Goal: Check status: Check status

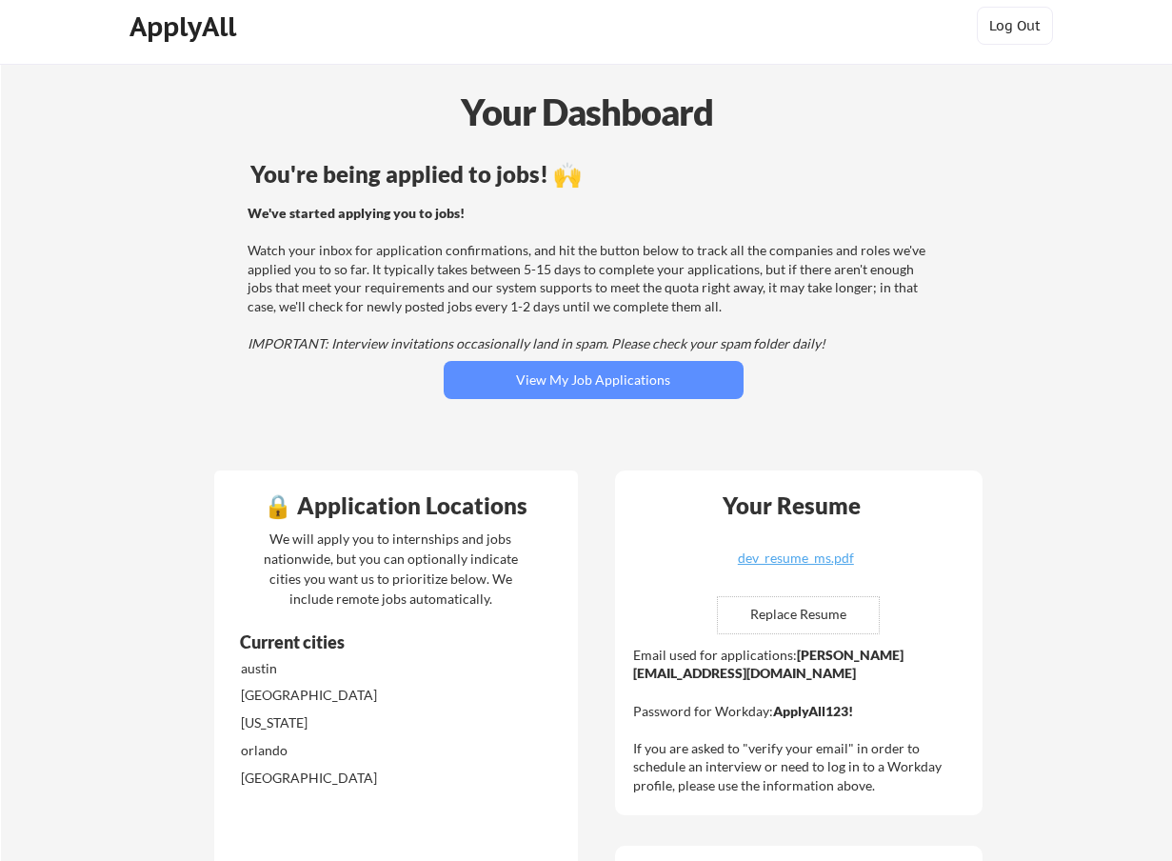
scroll to position [14, 0]
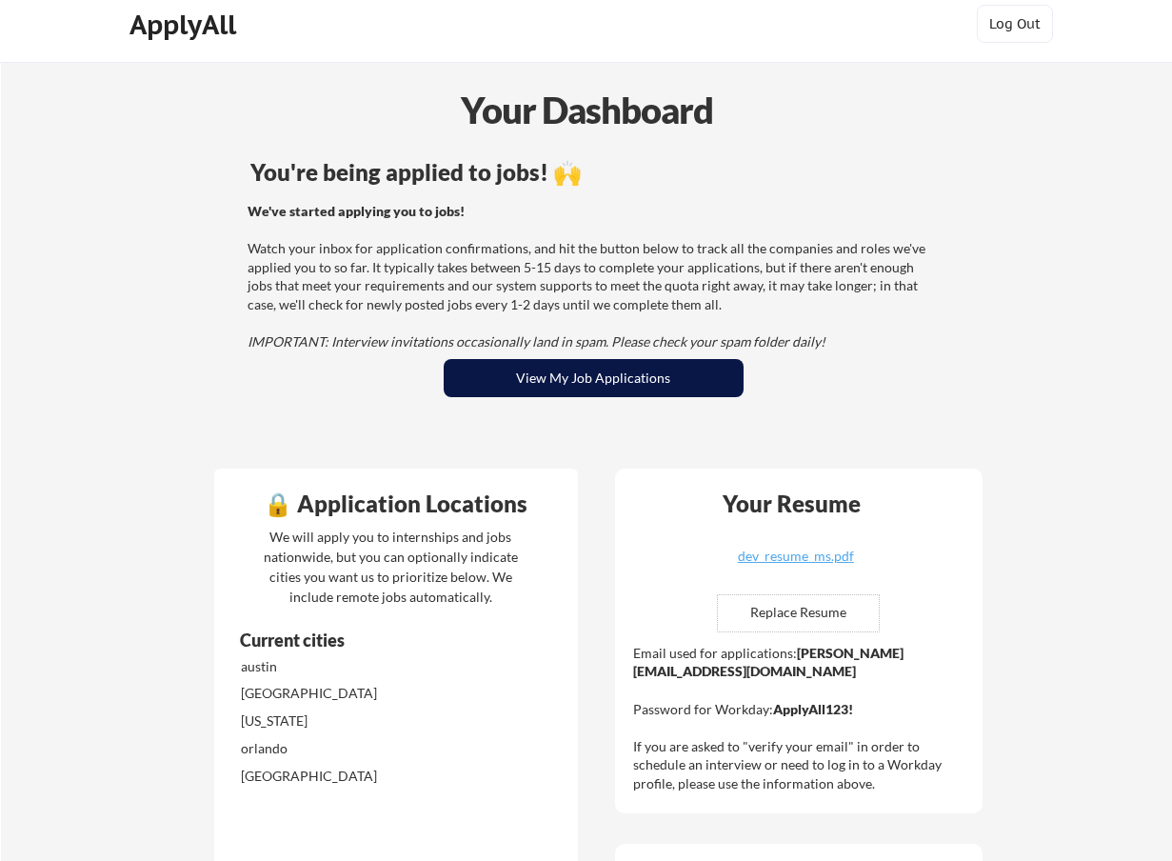
click at [490, 391] on button "View My Job Applications" at bounding box center [594, 378] width 300 height 38
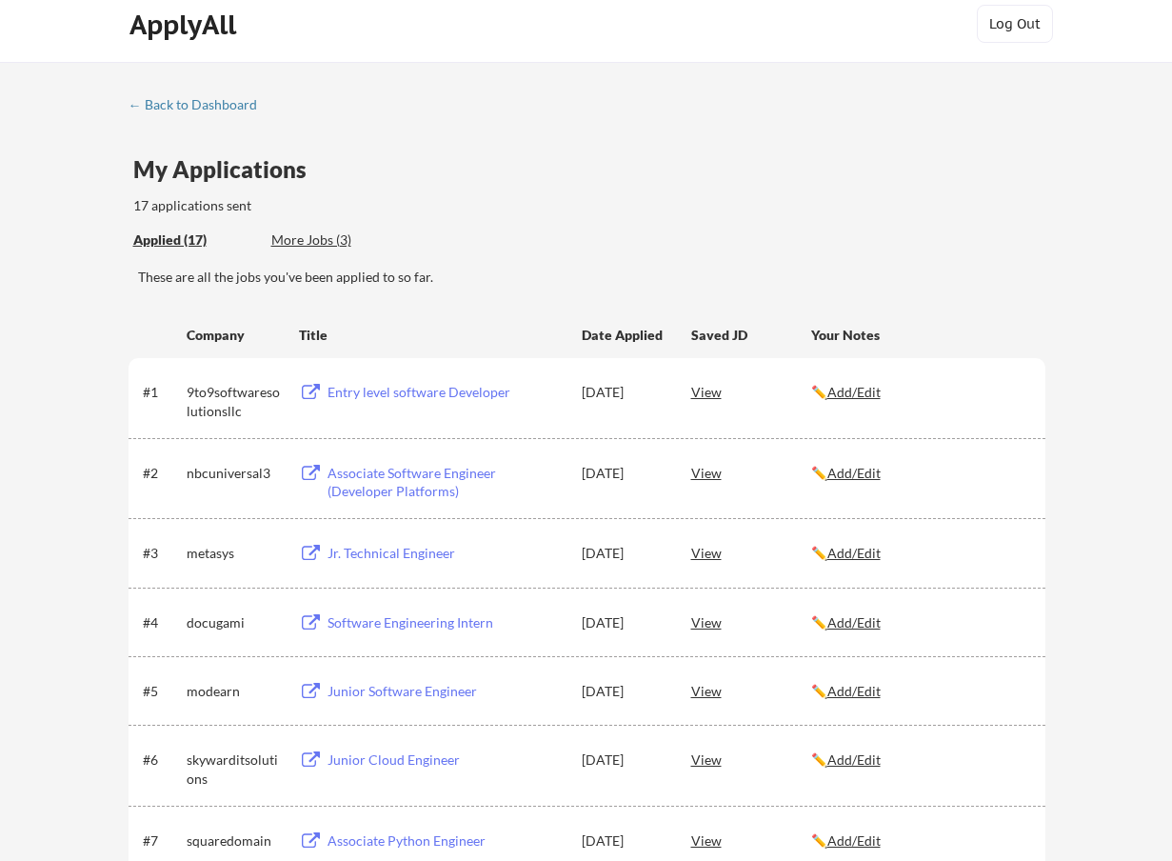
scroll to position [15, 0]
click at [290, 235] on div "More Jobs (3)" at bounding box center [341, 238] width 140 height 19
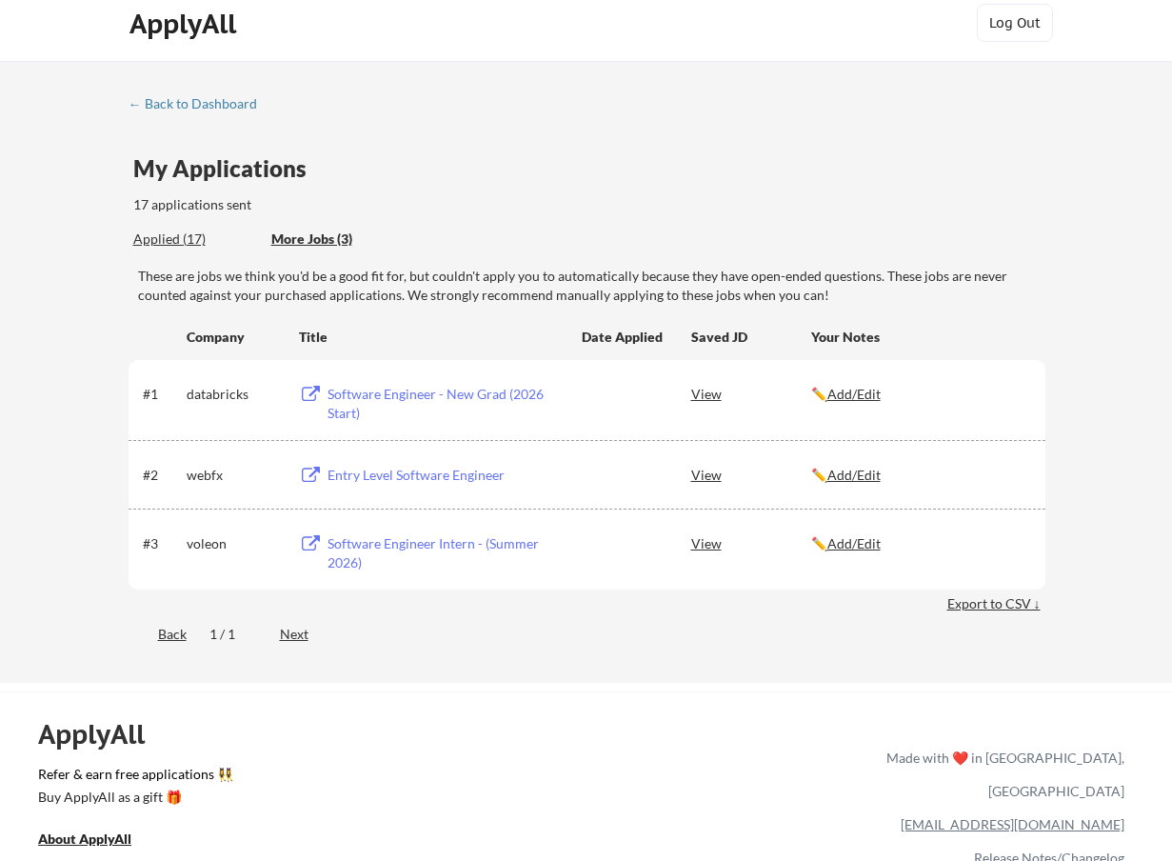
click at [170, 233] on div "Applied (17)" at bounding box center [195, 238] width 124 height 19
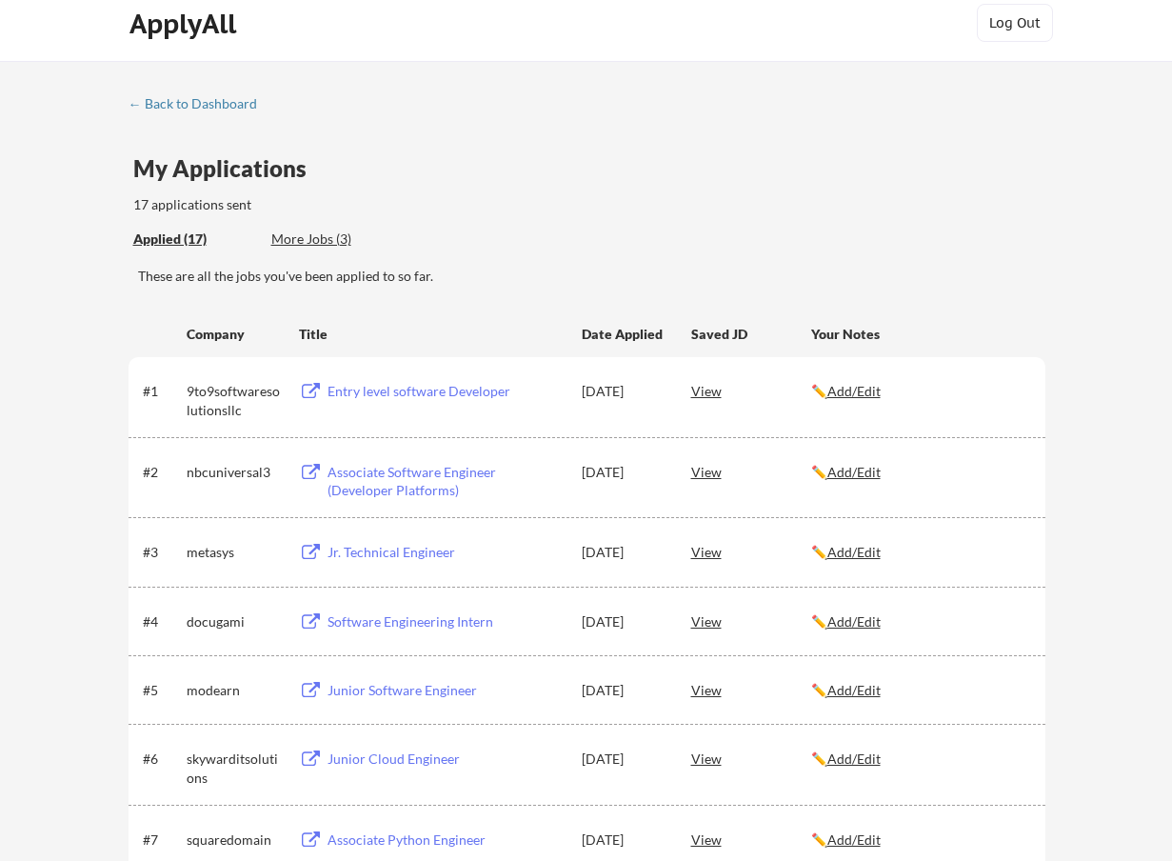
scroll to position [0, 0]
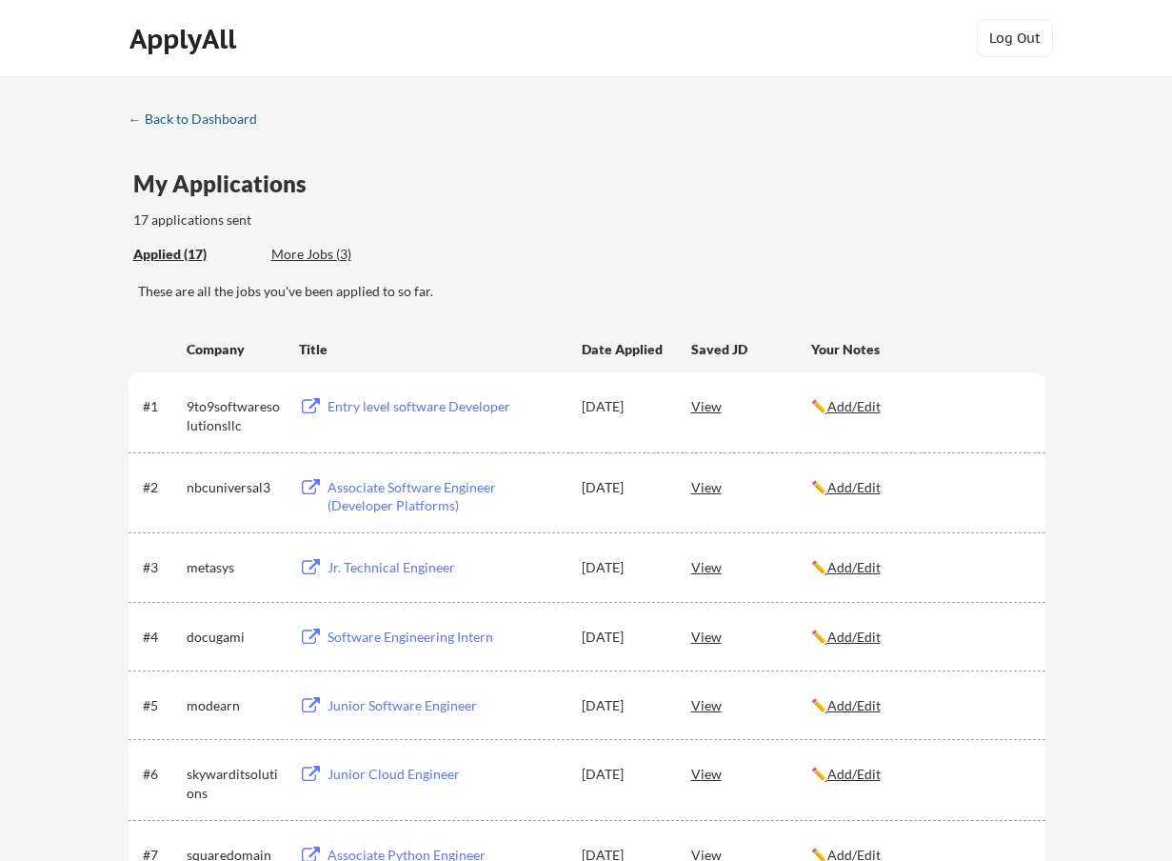
click at [237, 121] on div "← Back to Dashboard" at bounding box center [200, 118] width 143 height 13
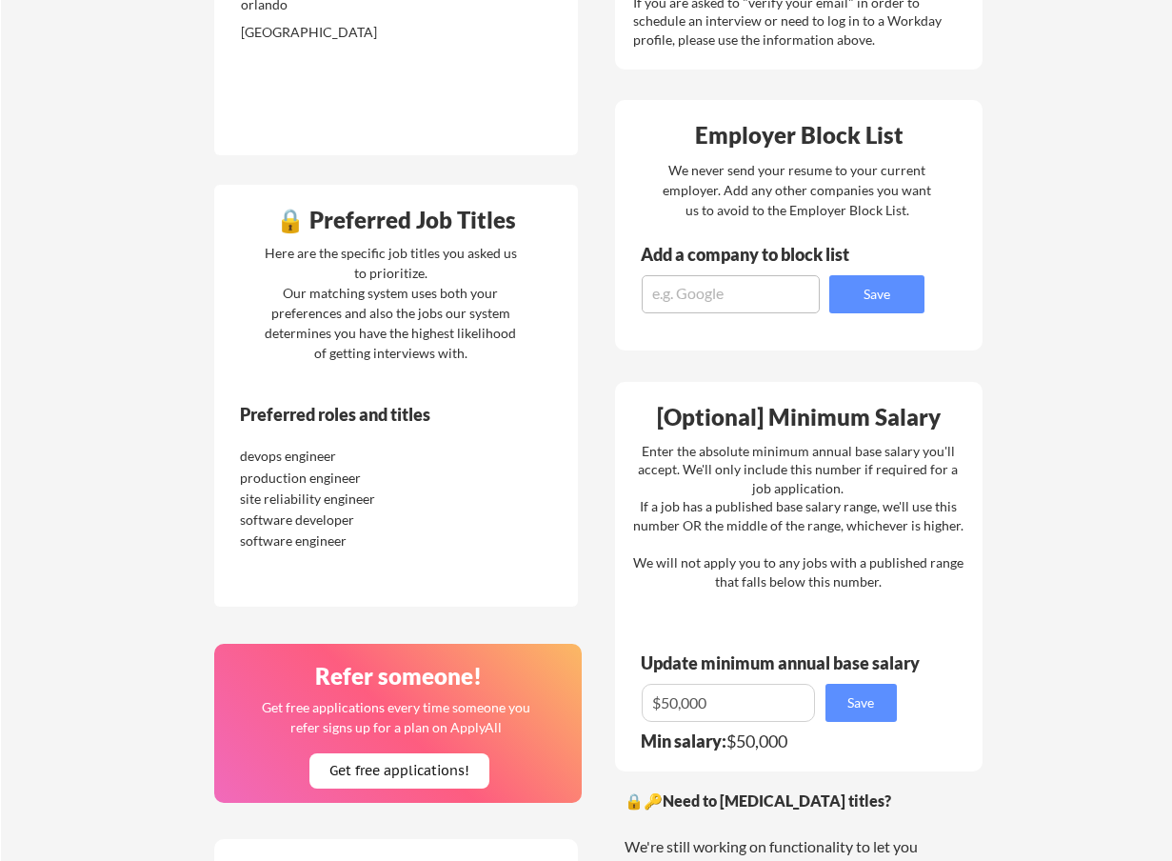
scroll to position [750, 0]
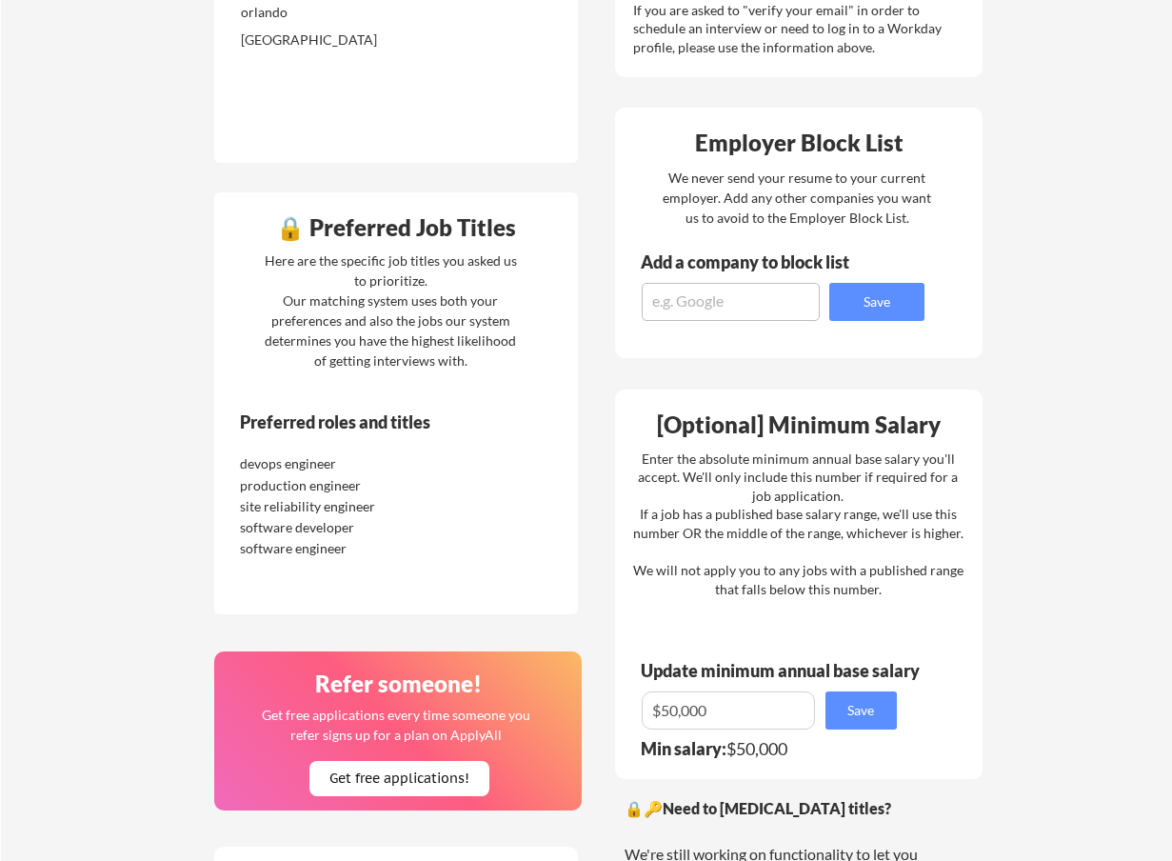
click at [428, 395] on div "🔒 Preferred Job Titles Here are the specific job titles you asked us to priorit…" at bounding box center [396, 402] width 364 height 421
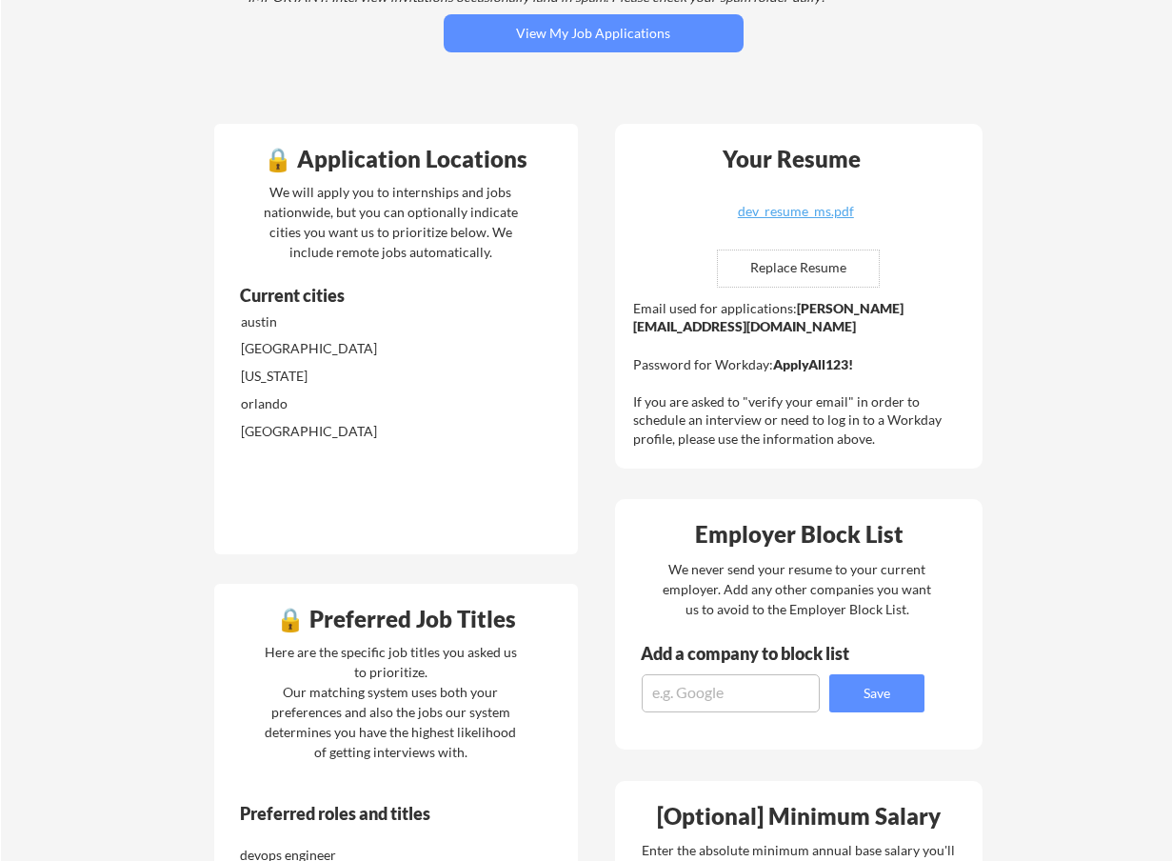
scroll to position [585, 0]
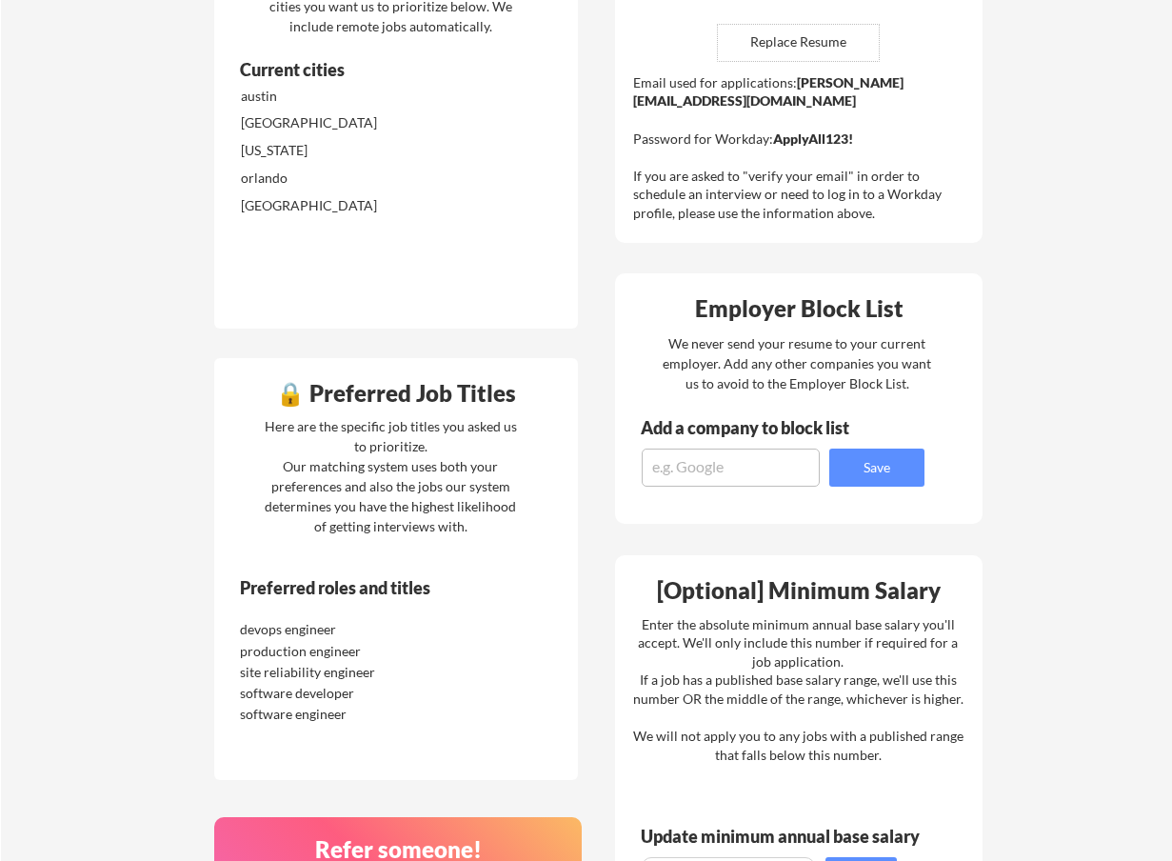
click at [366, 521] on div "Here are the specific job titles you asked us to prioritize. Our matching syste…" at bounding box center [391, 476] width 262 height 120
click at [406, 557] on div "🔒 Preferred Job Titles Here are the specific job titles you asked us to priorit…" at bounding box center [396, 568] width 364 height 421
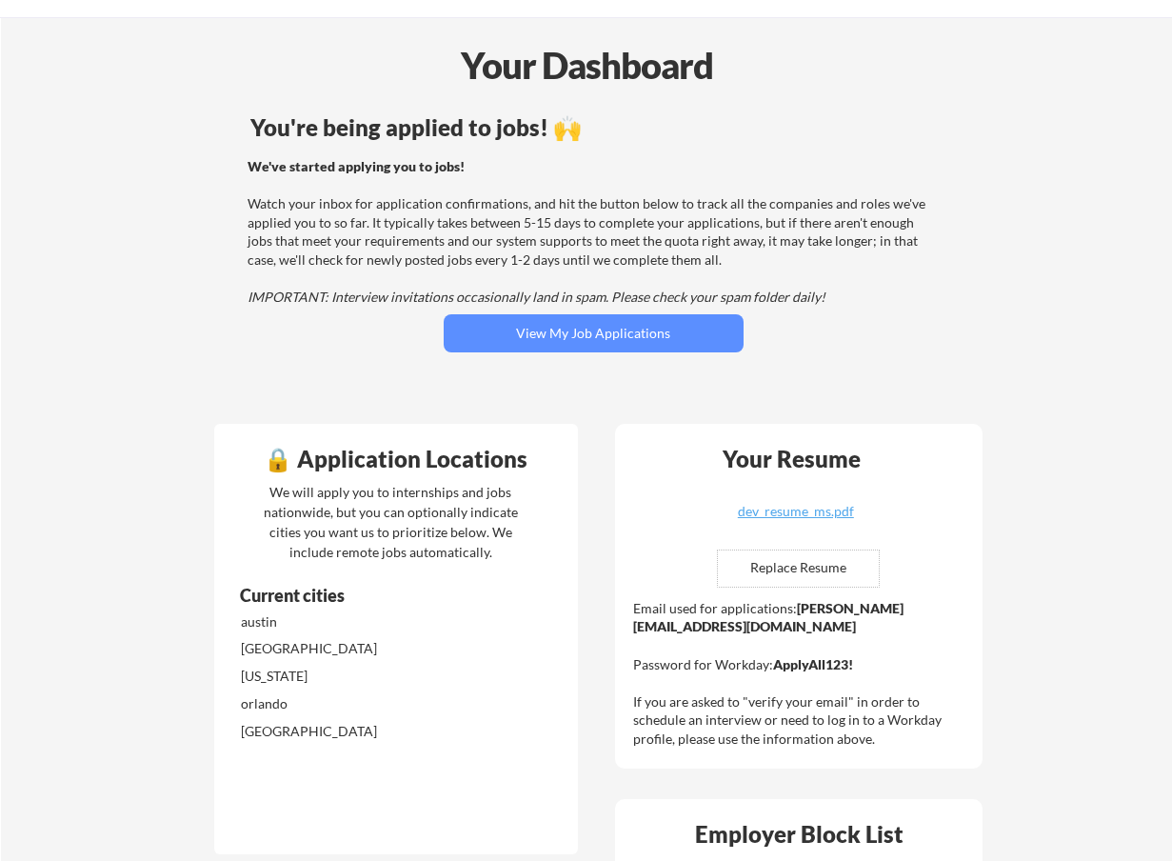
scroll to position [0, 0]
